Goal: Transaction & Acquisition: Purchase product/service

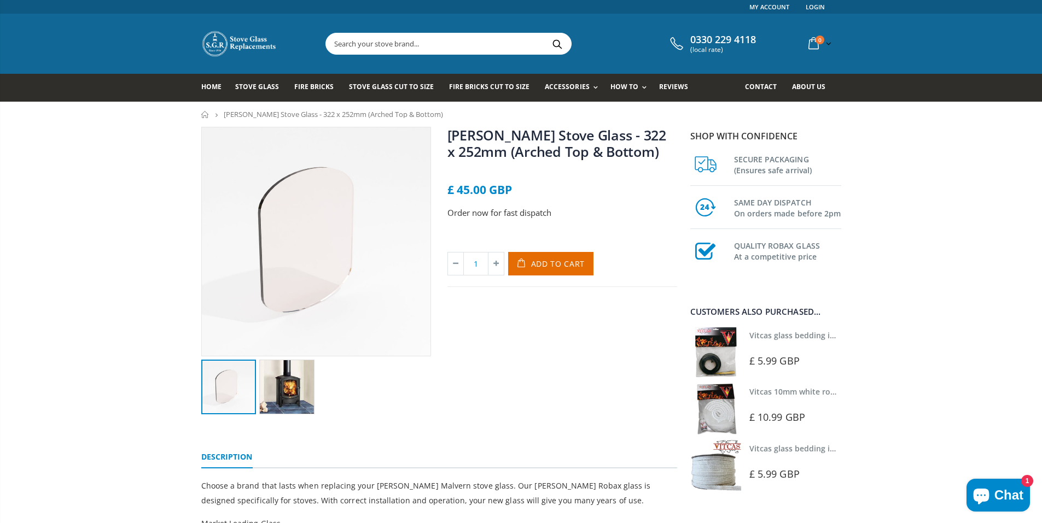
drag, startPoint x: 648, startPoint y: 152, endPoint x: 442, endPoint y: 136, distance: 206.8
click at [442, 136] on div "[PERSON_NAME] Stove Glass - 322 x 252mm (Arched Top & Bottom) No reviews £ 45.0…" at bounding box center [562, 271] width 246 height 288
click at [556, 265] on span "Add to Cart" at bounding box center [558, 264] width 54 height 10
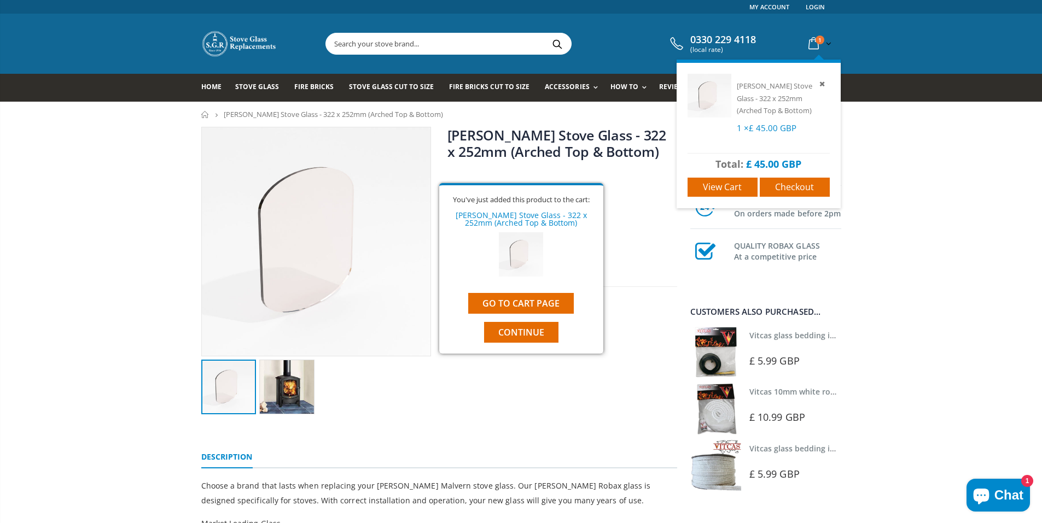
click at [823, 45] on link "1 item(s)" at bounding box center [819, 43] width 30 height 21
click at [800, 189] on span "Checkout" at bounding box center [794, 187] width 39 height 12
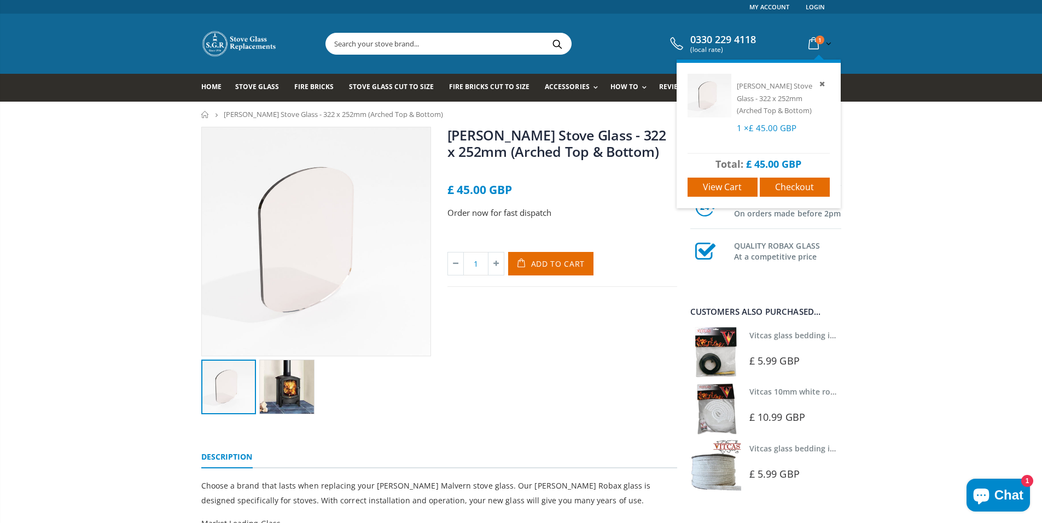
click at [820, 44] on span "1" at bounding box center [819, 40] width 9 height 9
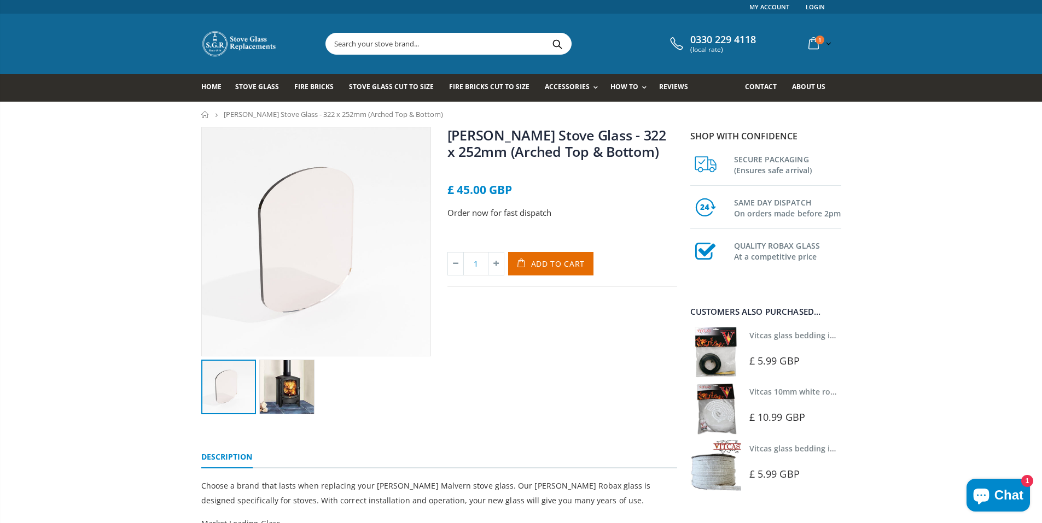
click at [664, 189] on div "£ 45.00 GBP" at bounding box center [562, 190] width 230 height 12
click at [629, 157] on link "[PERSON_NAME] Stove Glass - 322 x 252mm (Arched Top & Bottom)" at bounding box center [556, 143] width 219 height 35
drag, startPoint x: 650, startPoint y: 159, endPoint x: 450, endPoint y: 137, distance: 200.7
click at [450, 137] on h1 "[PERSON_NAME] Stove Glass - 322 x 252mm (Arched Top & Bottom)" at bounding box center [562, 145] width 230 height 37
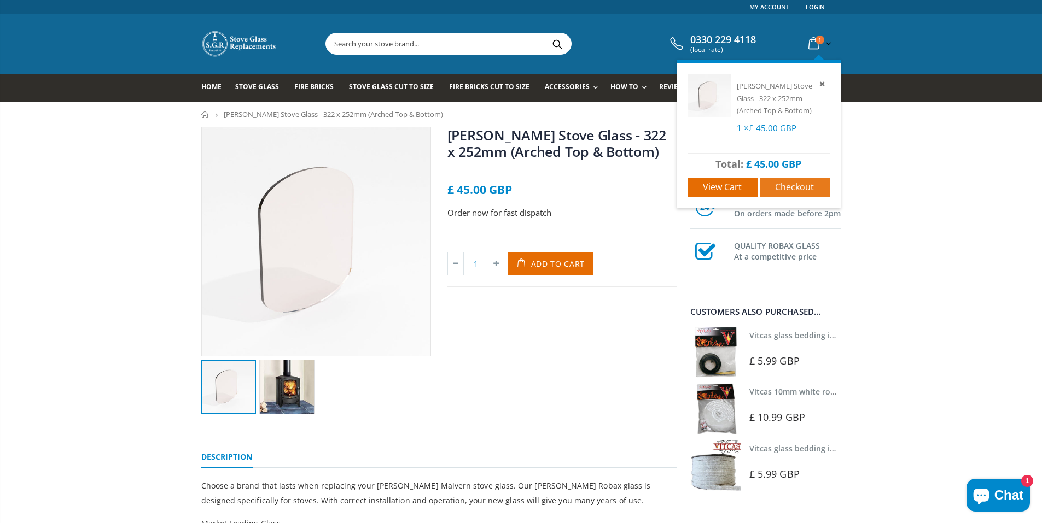
click at [787, 181] on span "Checkout" at bounding box center [794, 187] width 39 height 12
